Goal: Task Accomplishment & Management: Manage account settings

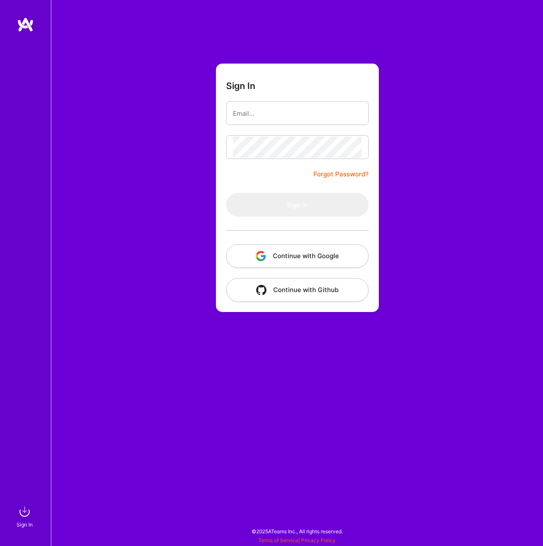
click at [0, 542] on com-1password-button at bounding box center [0, 542] width 0 height 0
type input "[EMAIL_ADDRESS][DOMAIN_NAME]"
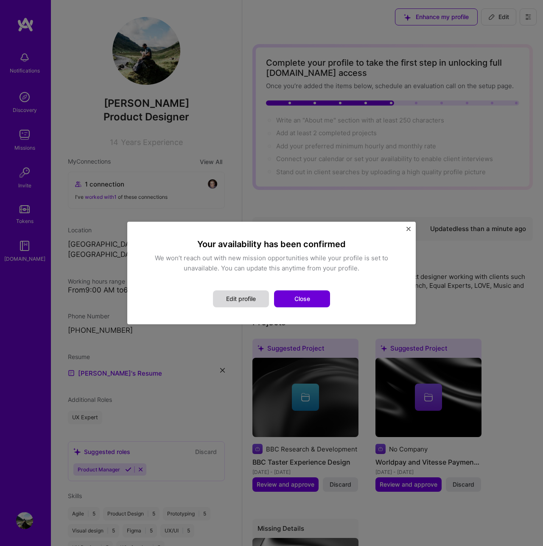
click at [241, 296] on button "Edit profile" at bounding box center [241, 299] width 56 height 17
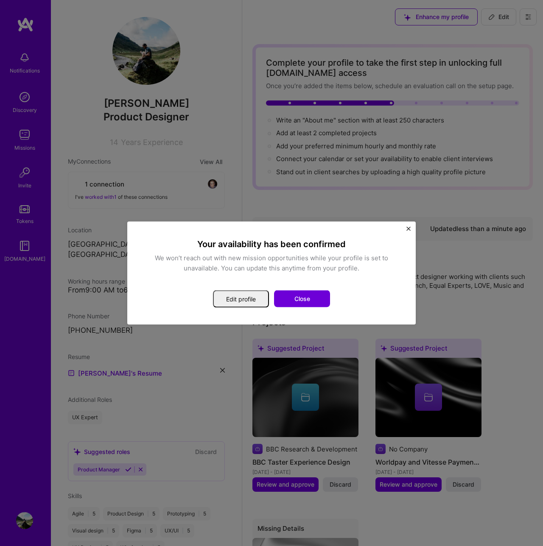
select select "GB"
select select "Not Available"
select select "1 Month"
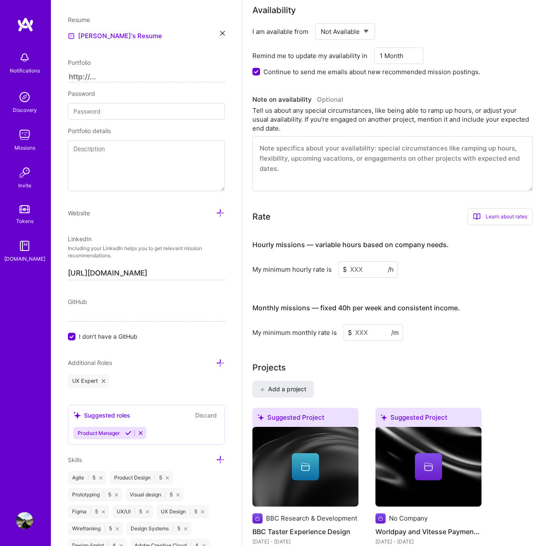
scroll to position [353, 0]
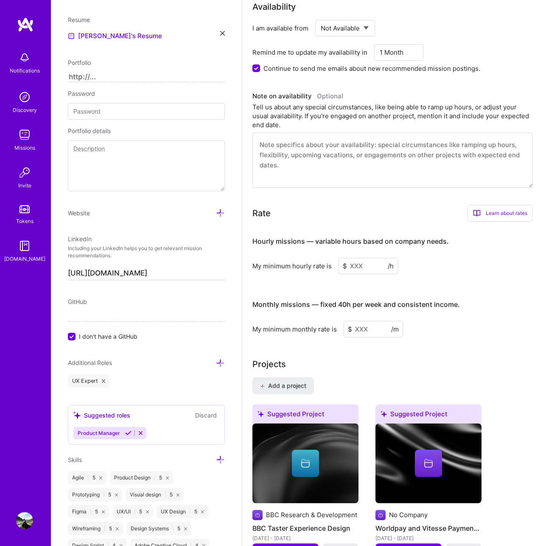
click at [340, 32] on select "Select... Right Now Future Date Not Available" at bounding box center [345, 28] width 49 height 22
click at [321, 17] on select "Select... Right Now Future Date Not Available" at bounding box center [345, 28] width 49 height 22
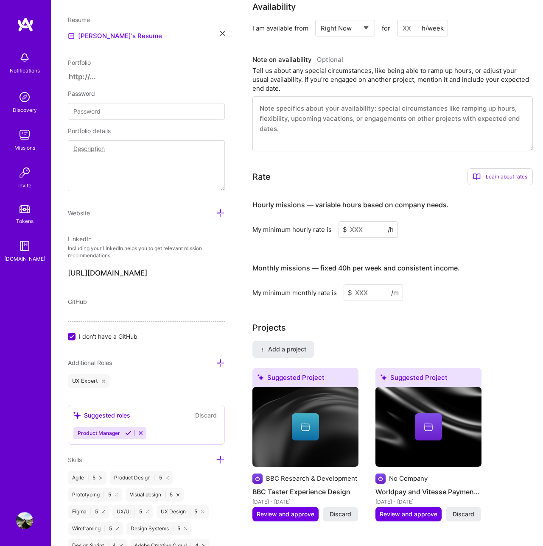
click at [346, 30] on select "Select... Right Now Future Date Not Available" at bounding box center [345, 28] width 49 height 22
select select "Future Date"
click at [321, 17] on select "Select... Right Now Future Date Not Available" at bounding box center [345, 28] width 49 height 22
click at [422, 30] on input "[DATE]" at bounding box center [418, 28] width 42 height 17
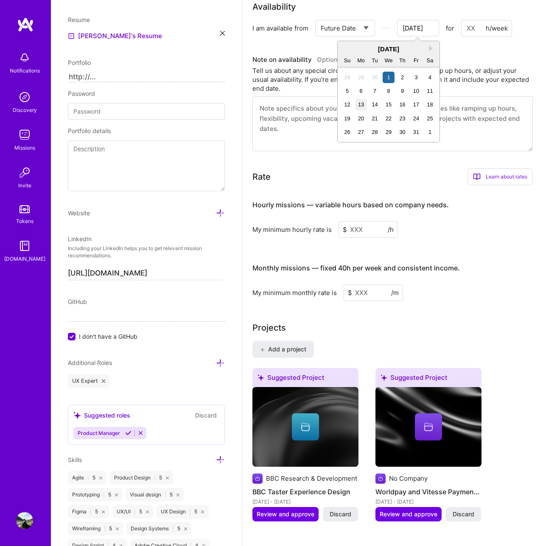
click at [359, 106] on div "13" at bounding box center [360, 104] width 11 height 11
type input "[DATE]"
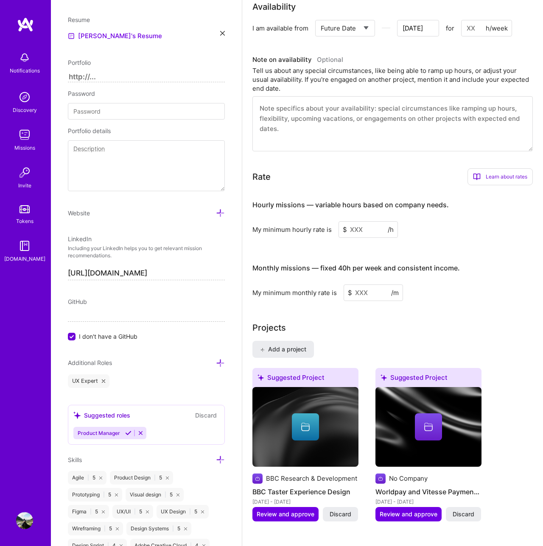
click at [468, 32] on input at bounding box center [486, 28] width 51 height 17
type input "4"
type input "[DATE]"
type input "40"
type input "[DATE]"
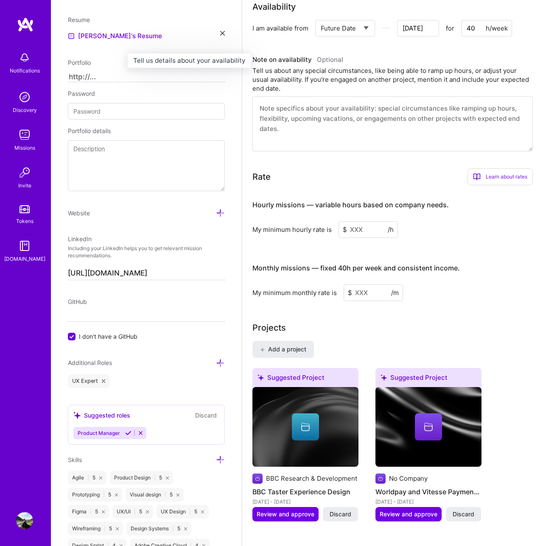
type input "40"
click at [411, 61] on h3 "Note on availability Optional" at bounding box center [392, 59] width 280 height 13
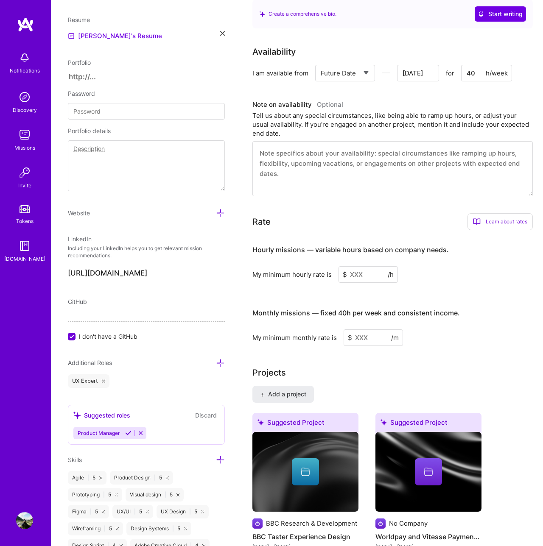
scroll to position [0, 0]
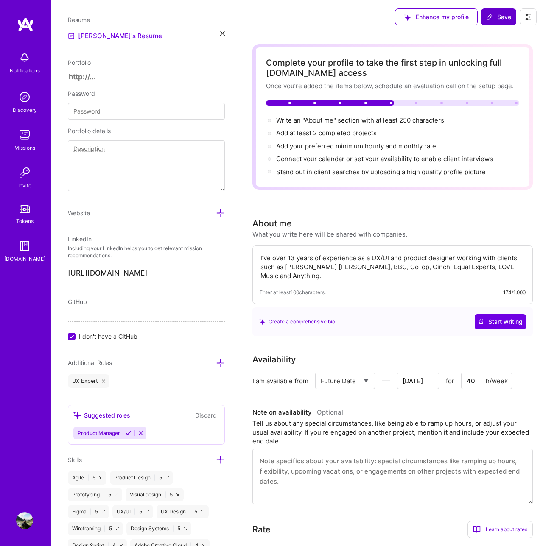
click at [491, 20] on span "Save" at bounding box center [498, 17] width 25 height 8
type input "[DATE]"
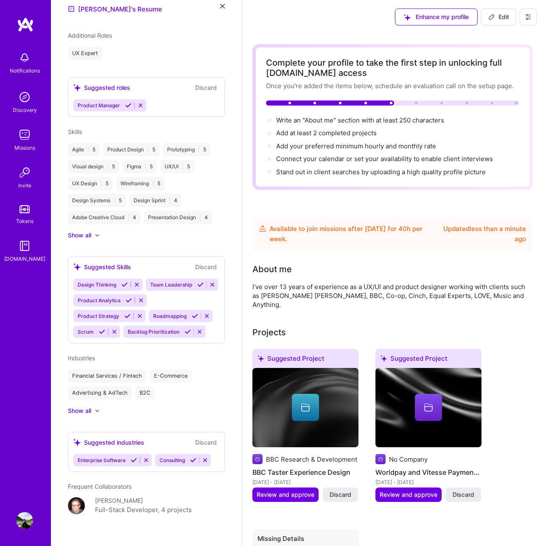
scroll to position [335, 0]
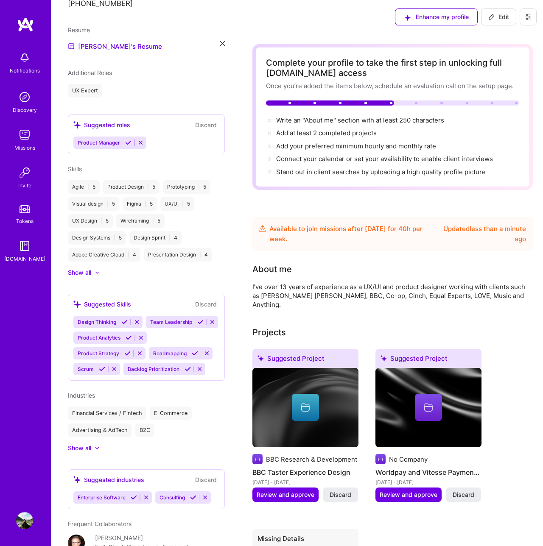
click at [221, 25] on div "Resume" at bounding box center [146, 29] width 157 height 9
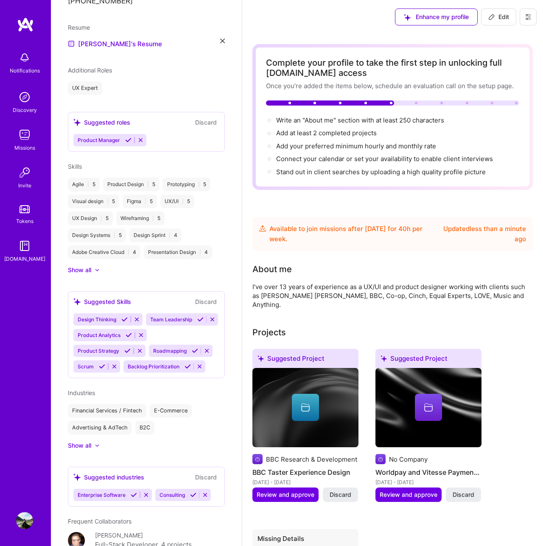
click at [221, 39] on icon at bounding box center [222, 41] width 5 height 5
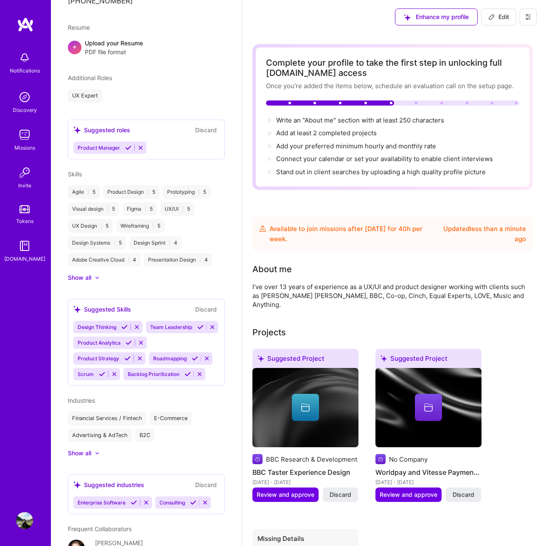
click at [22, 63] on img at bounding box center [24, 57] width 17 height 17
click at [23, 98] on img at bounding box center [24, 97] width 17 height 17
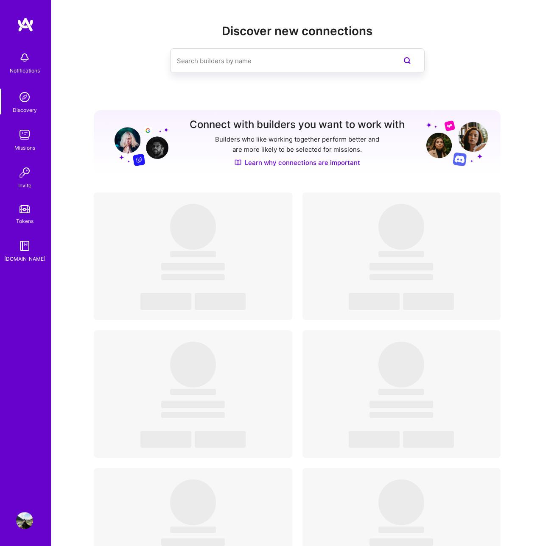
scroll to position [4, 0]
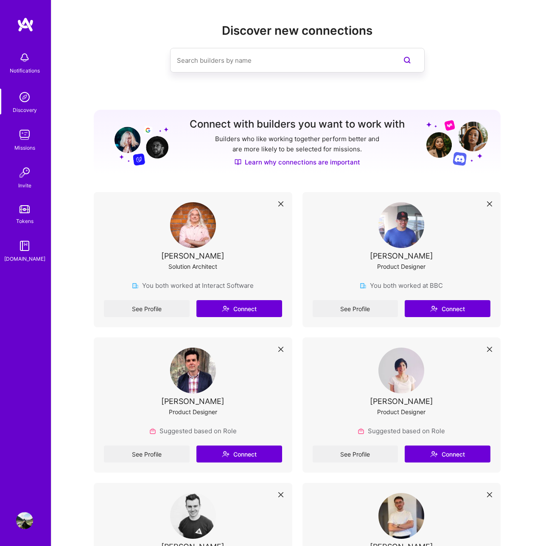
click at [24, 137] on img at bounding box center [24, 134] width 17 height 17
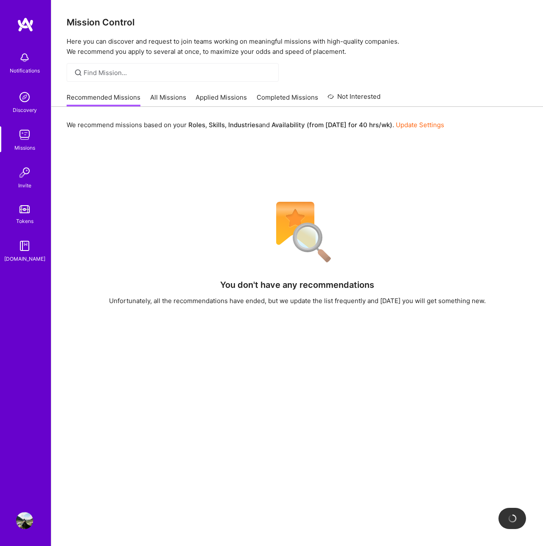
click at [169, 98] on link "All Missions" at bounding box center [168, 100] width 36 height 14
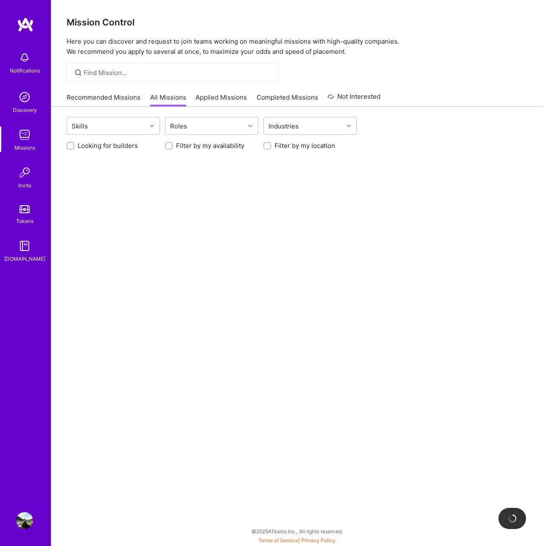
click at [112, 98] on link "Recommended Missions" at bounding box center [104, 100] width 74 height 14
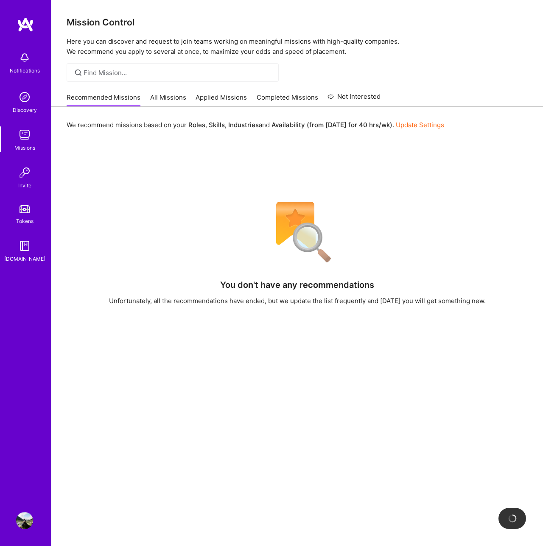
click at [215, 96] on link "Applied Missions" at bounding box center [221, 100] width 51 height 14
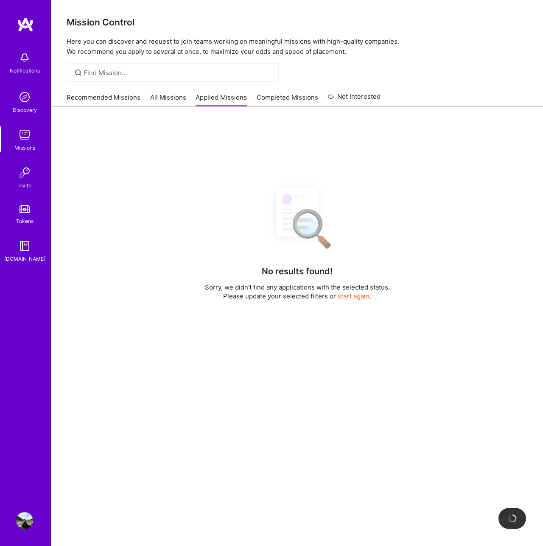
click at [299, 98] on link "Completed Missions" at bounding box center [287, 100] width 61 height 14
click at [353, 98] on link "Not Interested" at bounding box center [353, 99] width 53 height 15
click at [99, 99] on link "Recommended Missions" at bounding box center [104, 100] width 74 height 14
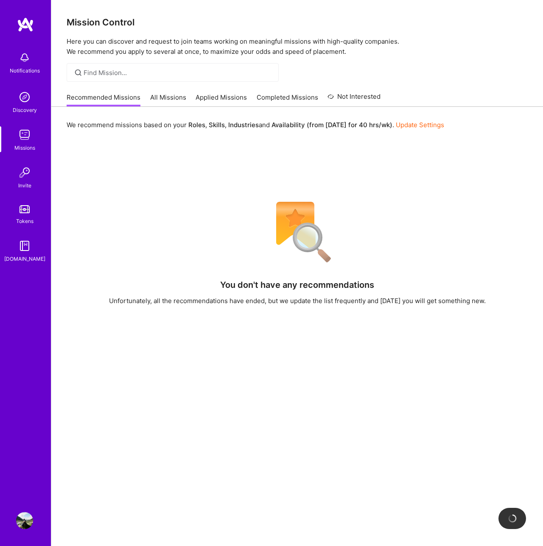
click at [27, 523] on img at bounding box center [24, 520] width 17 height 17
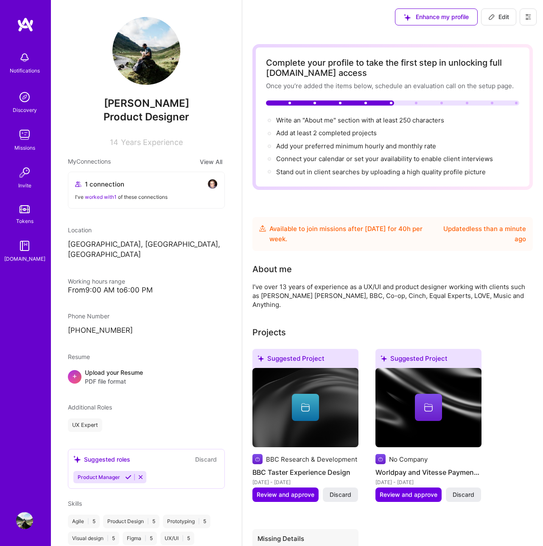
click at [23, 29] on img at bounding box center [25, 24] width 17 height 15
